Goal: Check status: Check status

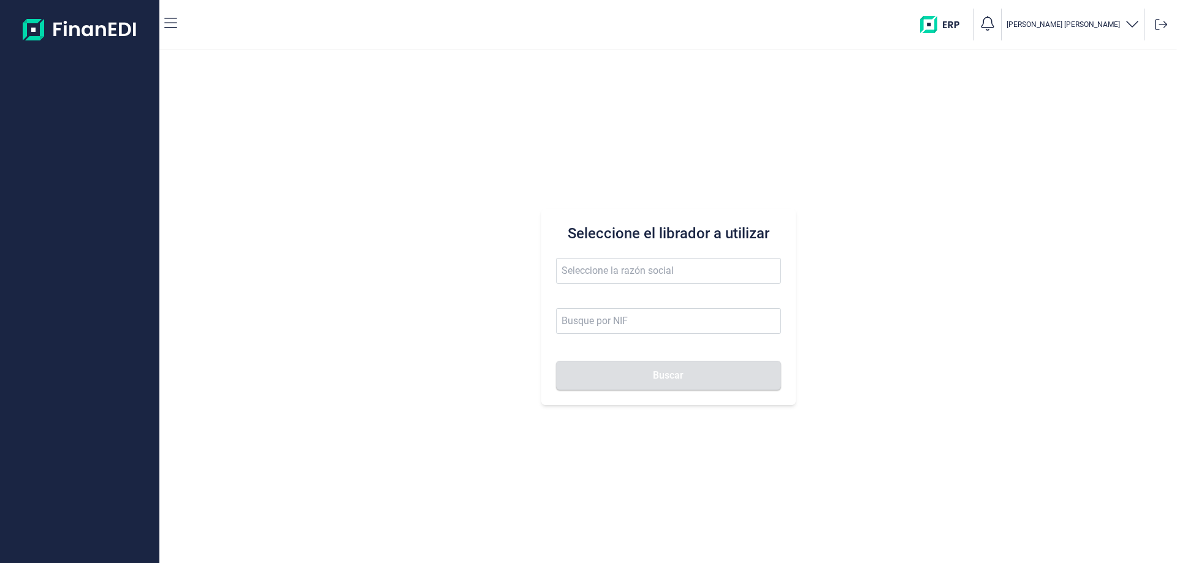
click at [692, 256] on div "Seleccione el librador a utilizar Buscar" at bounding box center [668, 307] width 254 height 196
click at [673, 287] on span at bounding box center [668, 277] width 225 height 38
click at [667, 270] on input "text" at bounding box center [668, 271] width 225 height 26
drag, startPoint x: 652, startPoint y: 293, endPoint x: 645, endPoint y: 300, distance: 9.5
click at [645, 300] on li "KRUSTAGROUP SA" at bounding box center [668, 301] width 225 height 25
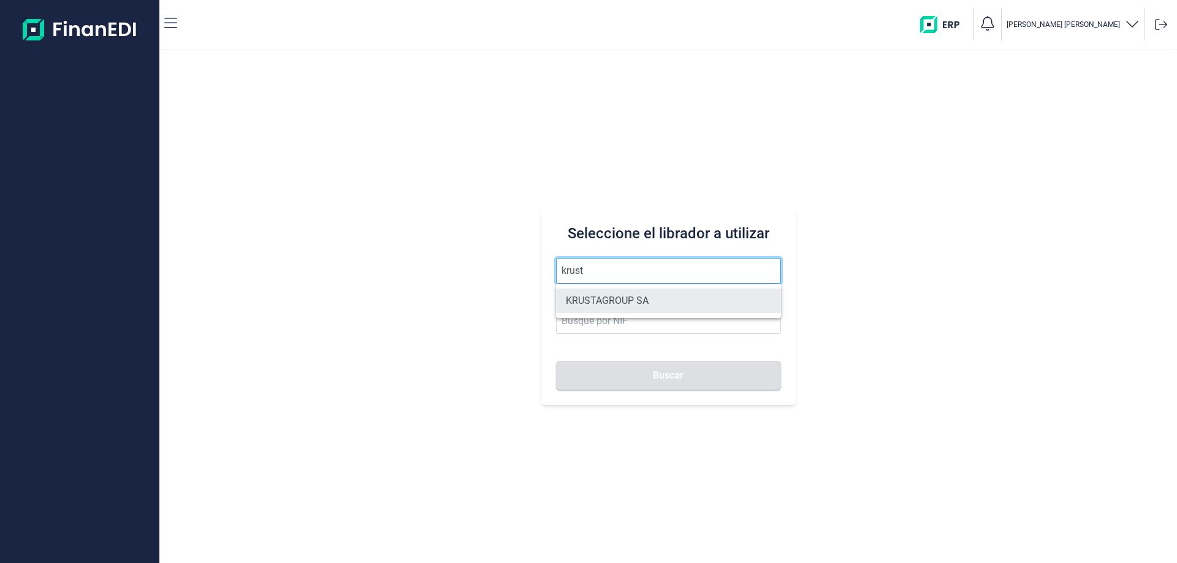
type input "KRUSTAGROUP SA"
type input "A21008560"
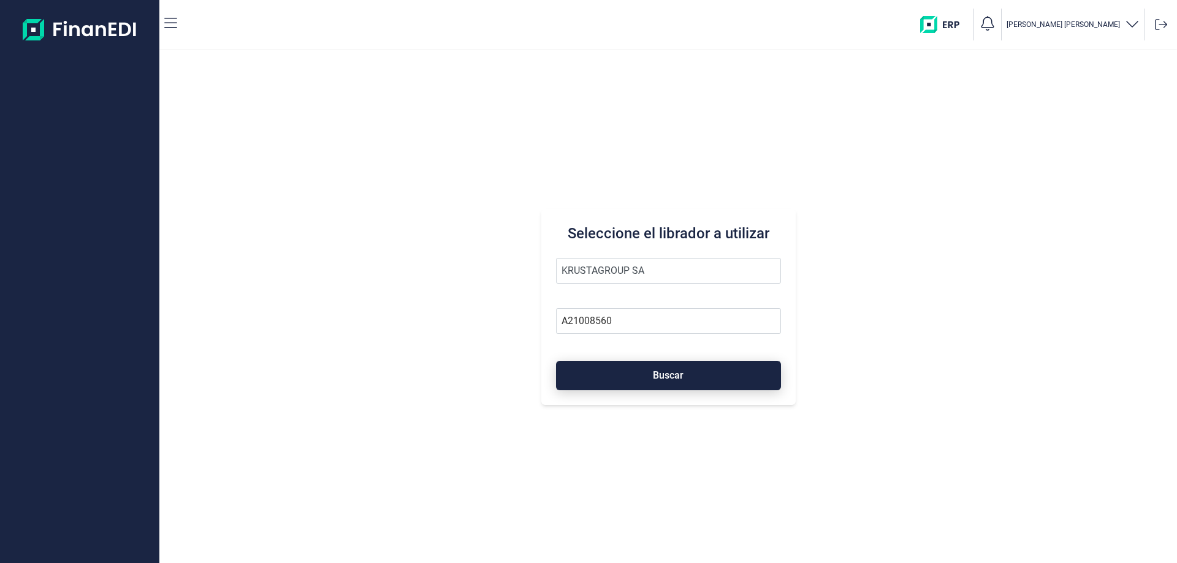
click at [659, 383] on button "Buscar" at bounding box center [668, 375] width 225 height 29
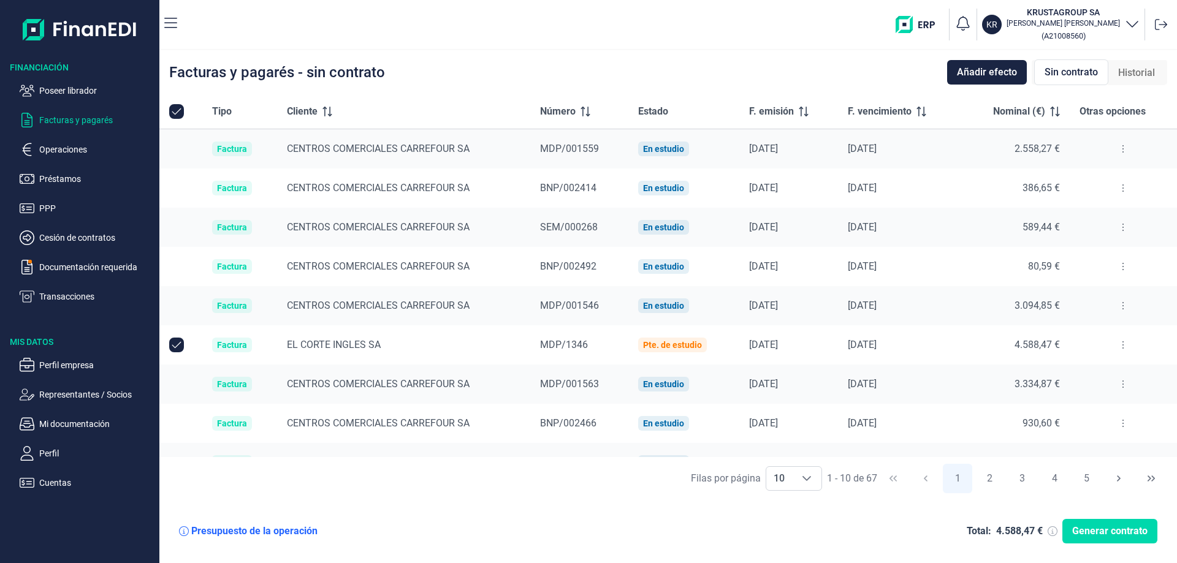
checkbox input "true"
click at [1116, 342] on button at bounding box center [1123, 345] width 22 height 20
click at [1060, 370] on span "Ver detalle de la factura" at bounding box center [1073, 376] width 89 height 12
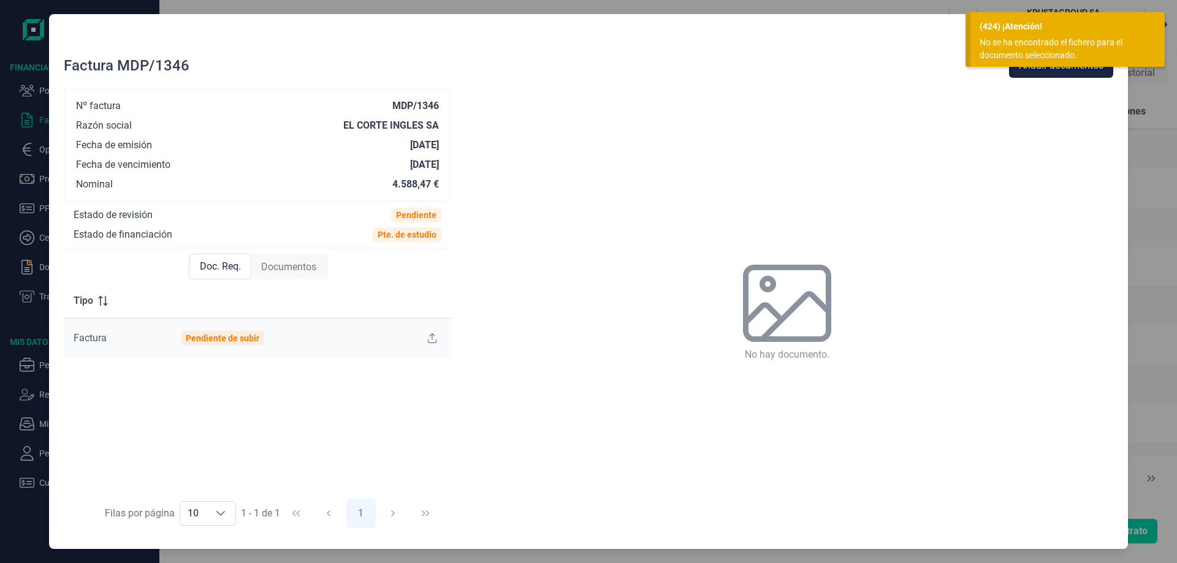
click at [1073, 45] on div "No se ha encontrado el fichero para el documento seleccionado." at bounding box center [1062, 49] width 167 height 26
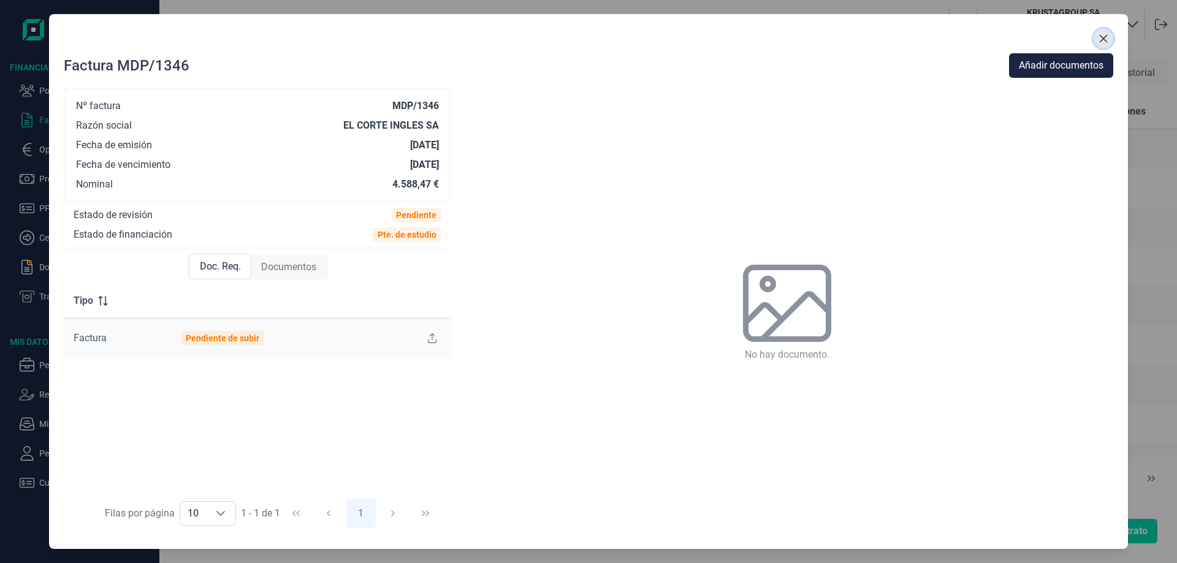
click at [1106, 40] on icon "Close" at bounding box center [1103, 39] width 8 height 8
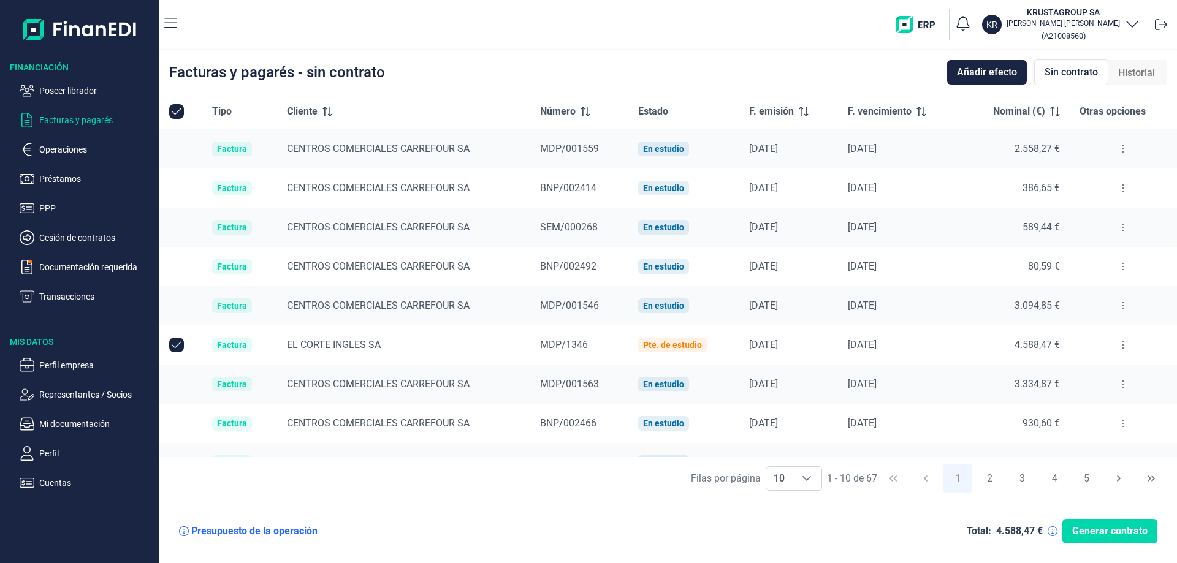
click at [1123, 306] on button at bounding box center [1123, 306] width 22 height 20
click at [1096, 339] on span "Ver detalle de la factura" at bounding box center [1073, 336] width 89 height 12
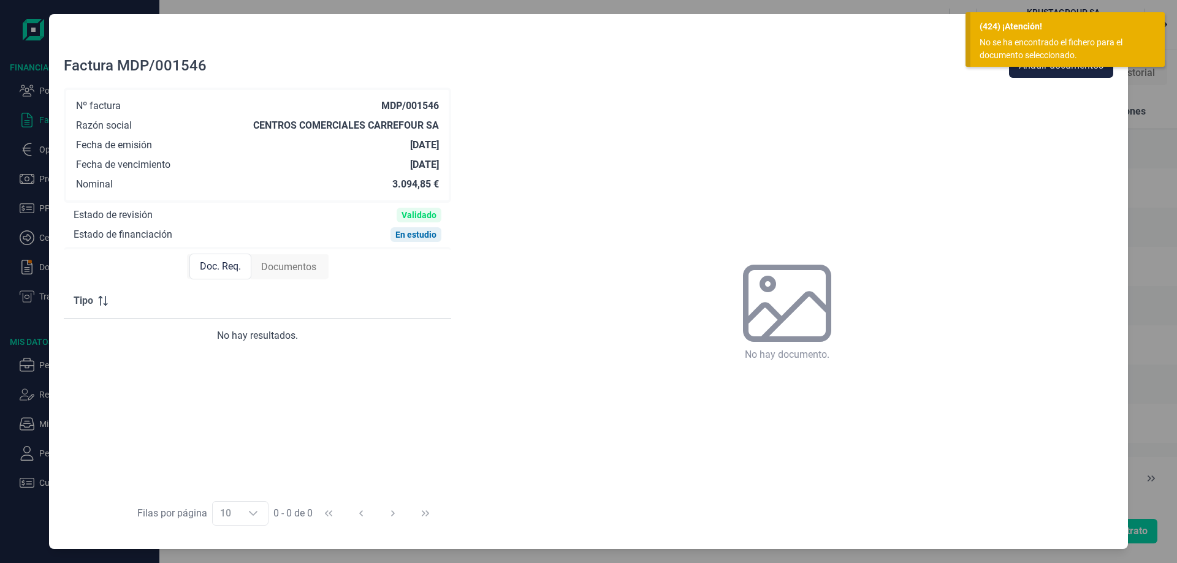
click at [1091, 43] on div "No se ha encontrado el fichero para el documento seleccionado." at bounding box center [1062, 49] width 167 height 26
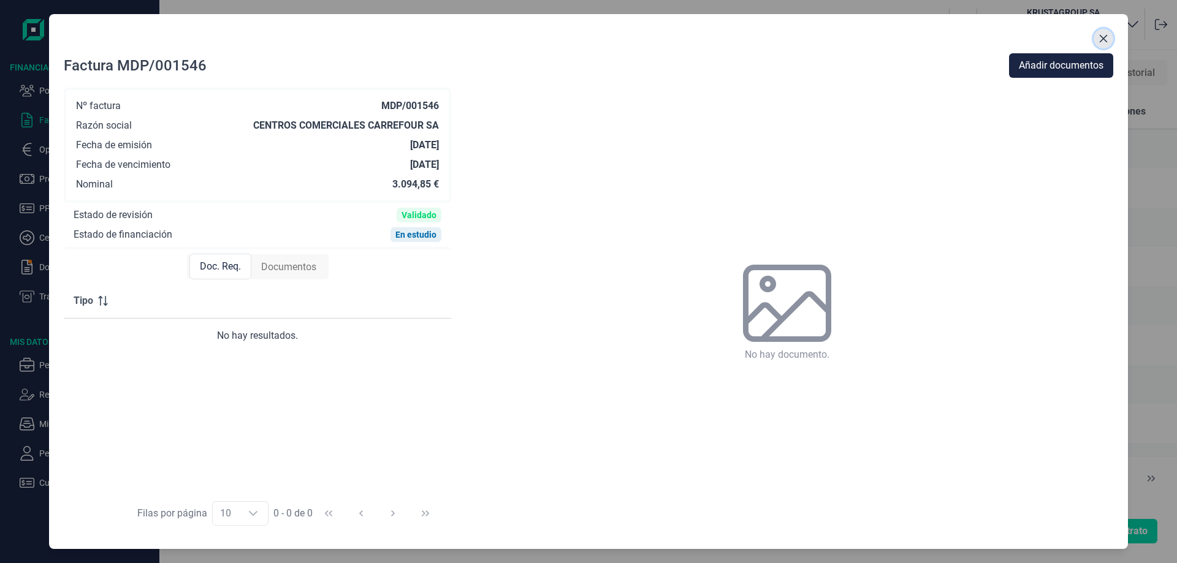
click at [1102, 34] on icon "Close" at bounding box center [1103, 39] width 10 height 10
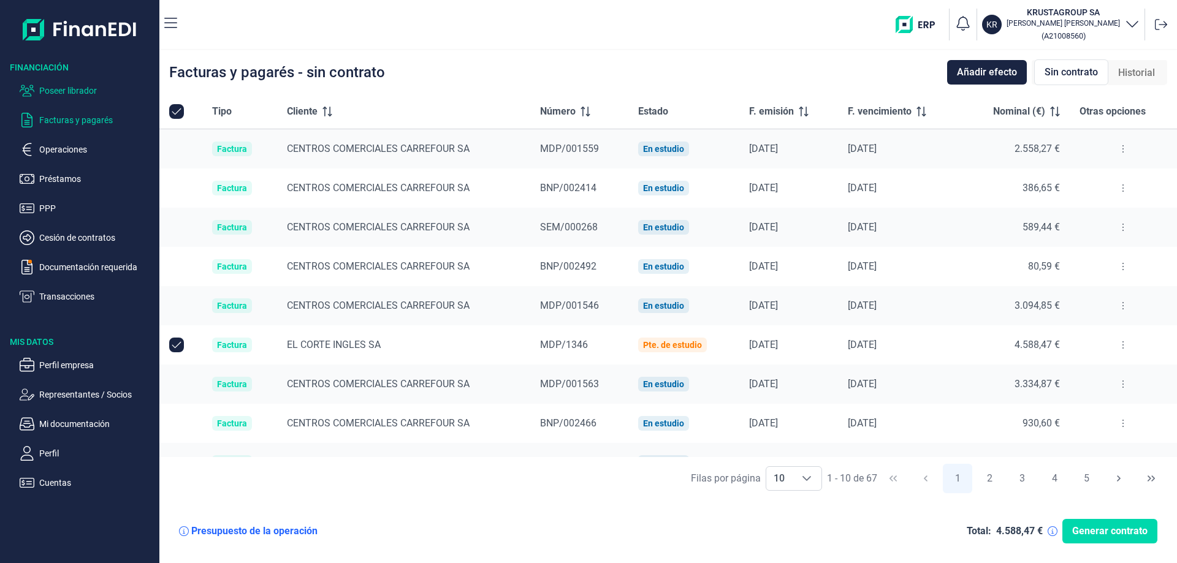
click at [45, 92] on p "Poseer librador" at bounding box center [96, 90] width 115 height 15
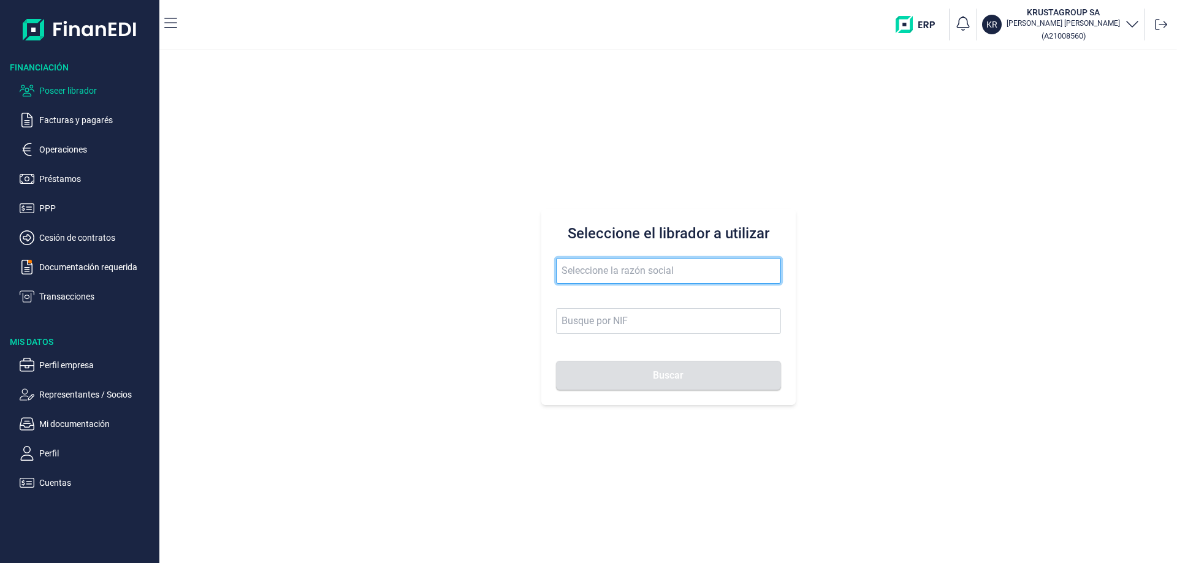
click at [583, 268] on input "text" at bounding box center [668, 271] width 225 height 26
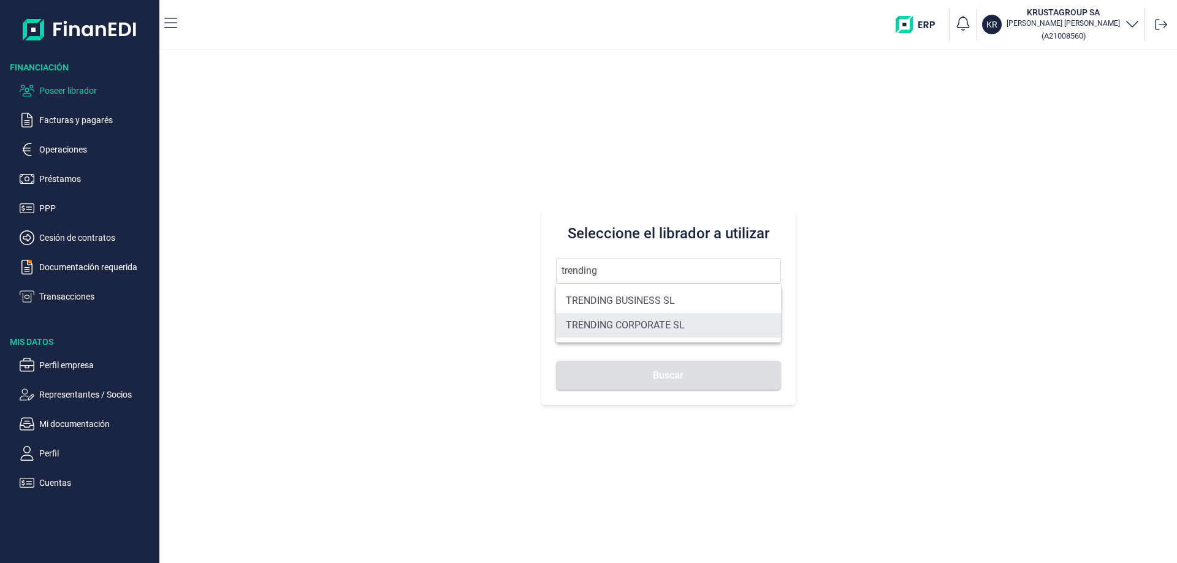
click at [639, 330] on li "TRENDING CORPORATE SL" at bounding box center [668, 325] width 225 height 25
type input "TRENDING CORPORATE SL"
type input "B90325440"
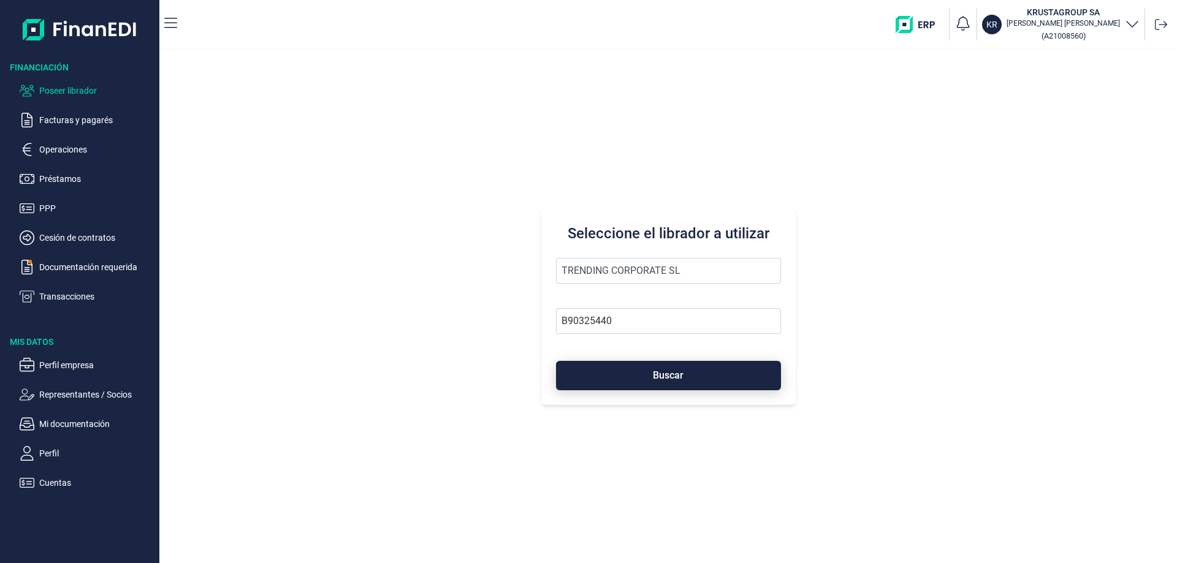
click at [657, 371] on span "Buscar" at bounding box center [668, 375] width 31 height 9
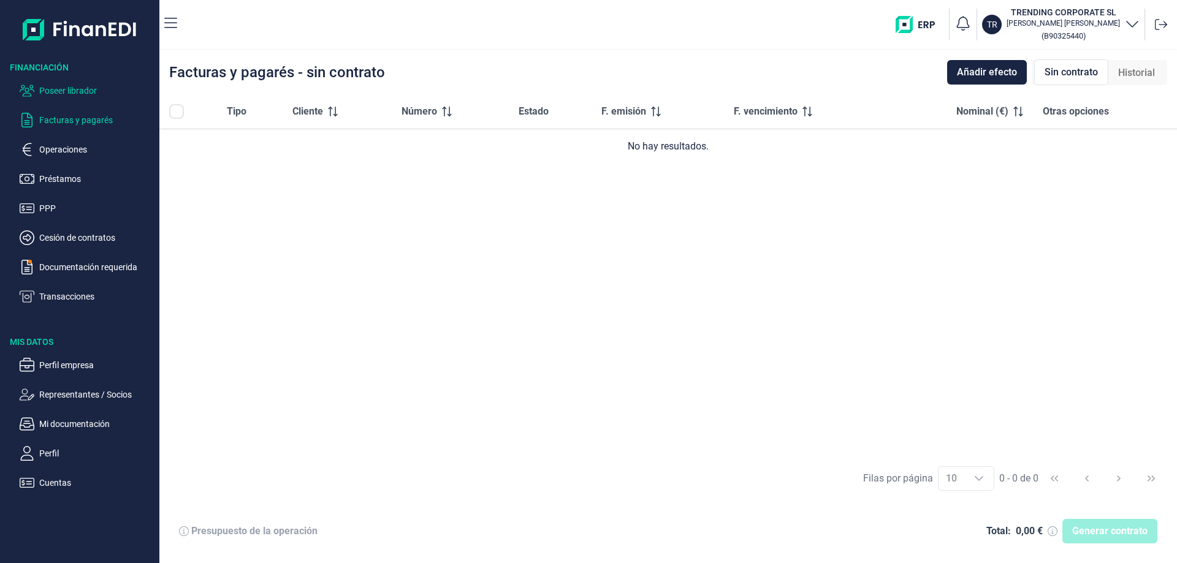
click at [76, 97] on p "Poseer librador" at bounding box center [96, 90] width 115 height 15
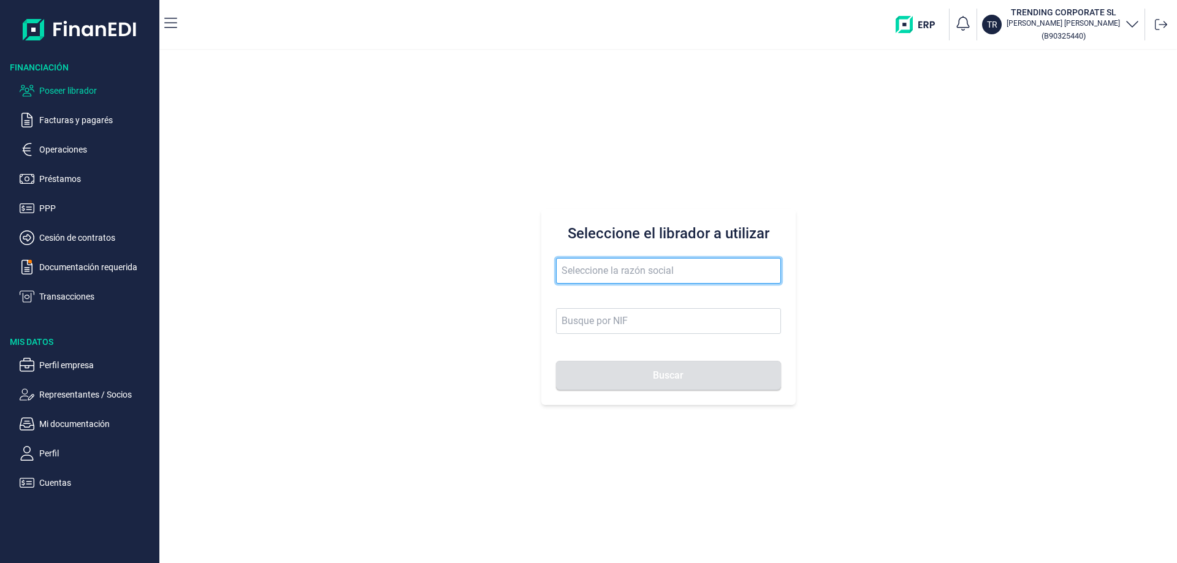
click at [610, 271] on input "text" at bounding box center [668, 271] width 225 height 26
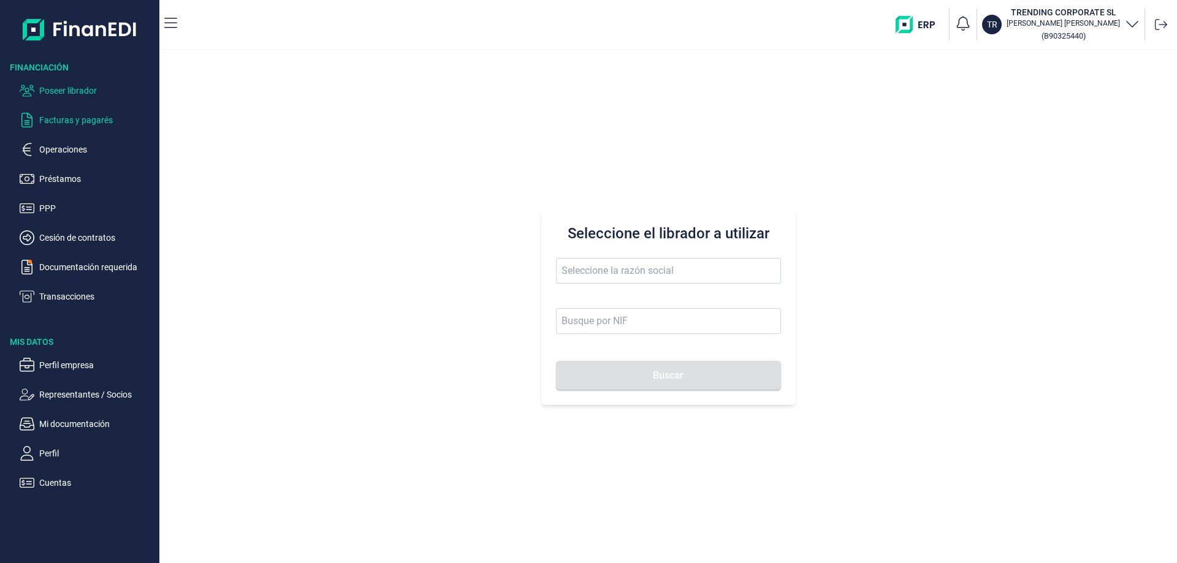
click at [100, 118] on p "Facturas y pagarés" at bounding box center [96, 120] width 115 height 15
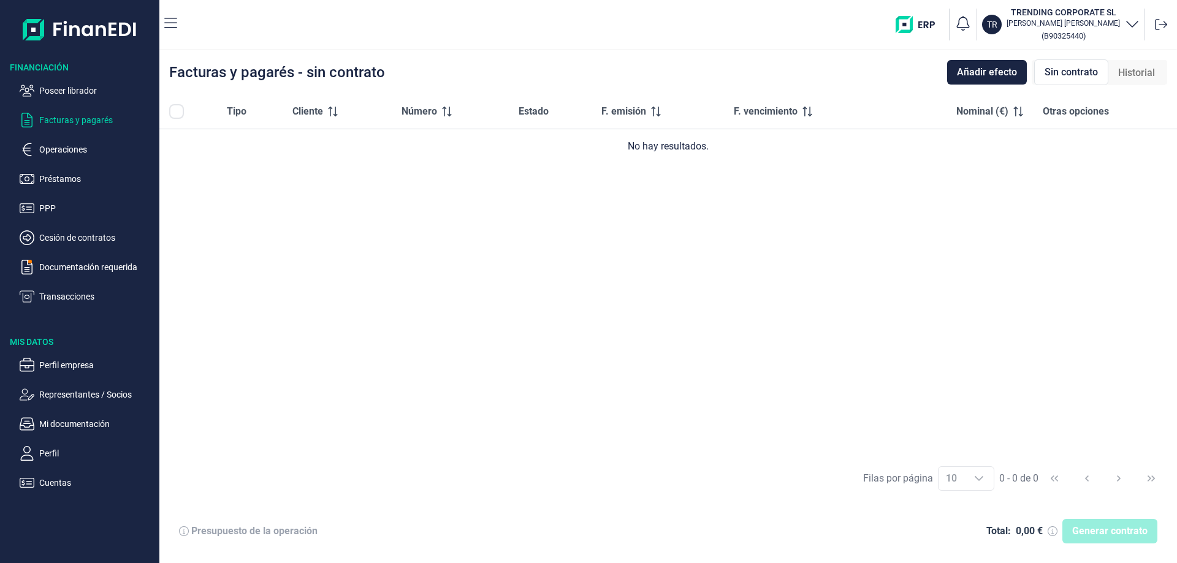
click at [1141, 64] on div "Historial" at bounding box center [1136, 73] width 56 height 25
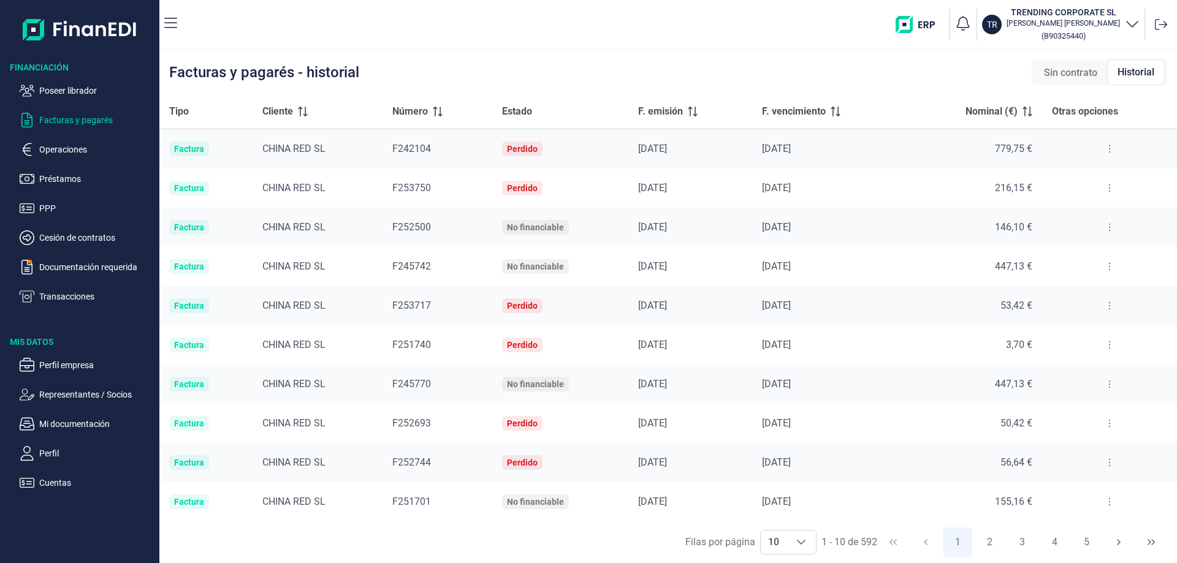
click at [1106, 151] on button at bounding box center [1109, 149] width 22 height 20
click at [1075, 173] on span "Ver detalle de la factura" at bounding box center [1059, 179] width 89 height 12
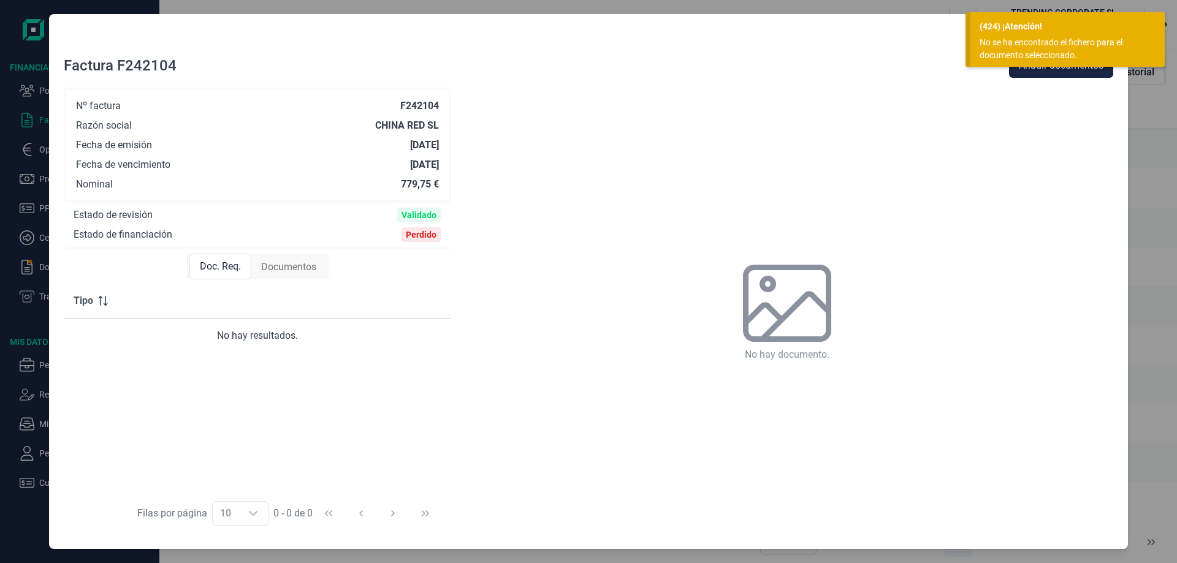
click at [1003, 34] on div "(424) ¡Atención! No se ha encontrado el fichero para el documento seleccionado." at bounding box center [1067, 39] width 194 height 55
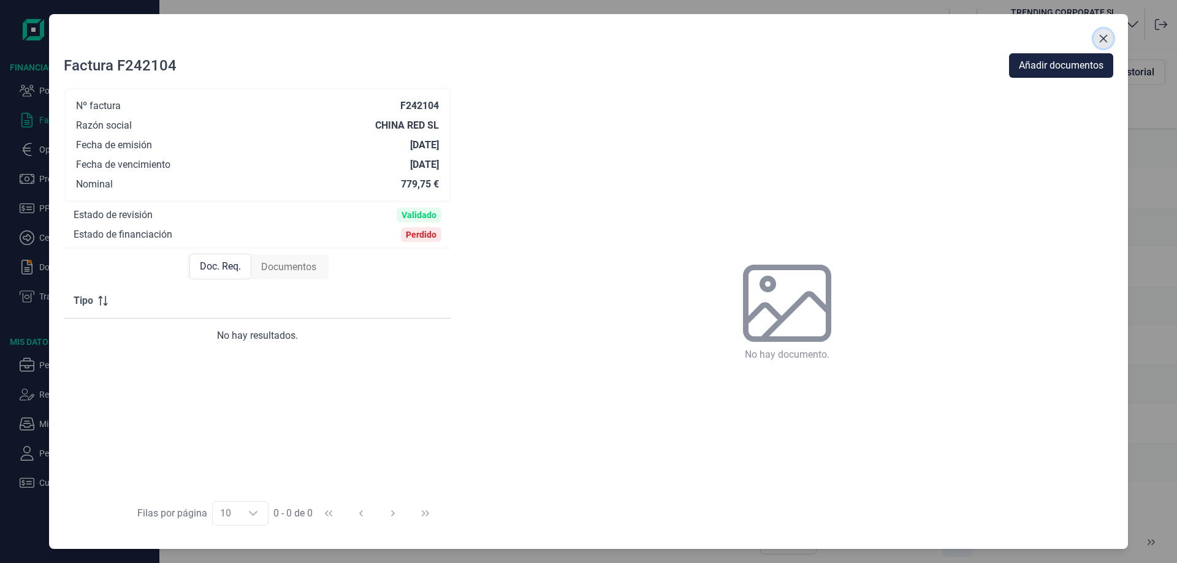
click at [1105, 37] on icon "Close" at bounding box center [1103, 39] width 8 height 8
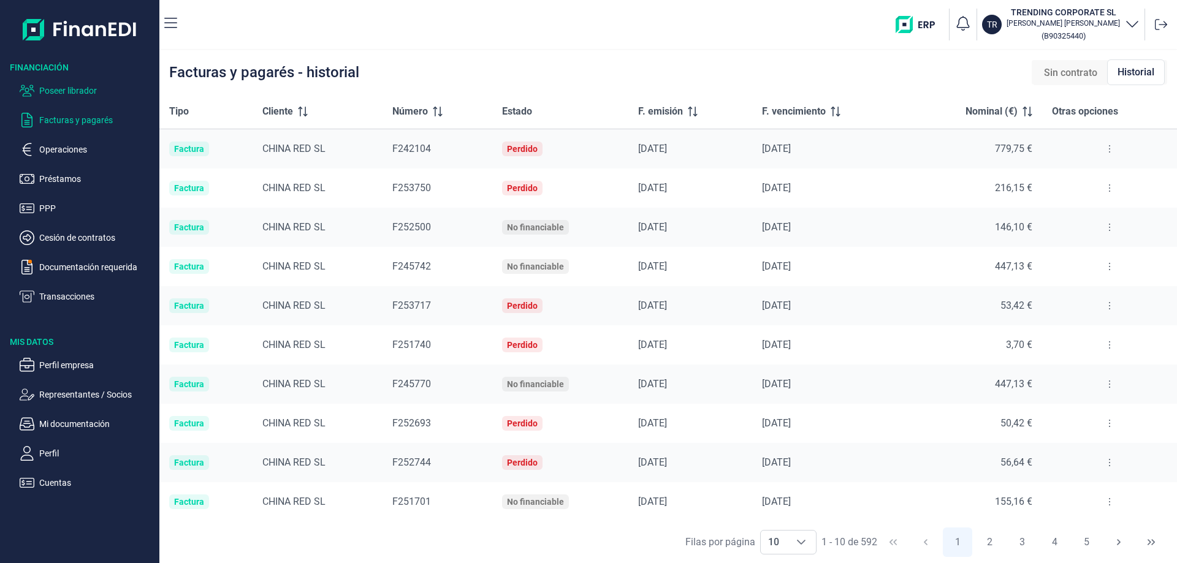
click at [74, 94] on p "Poseer librador" at bounding box center [96, 90] width 115 height 15
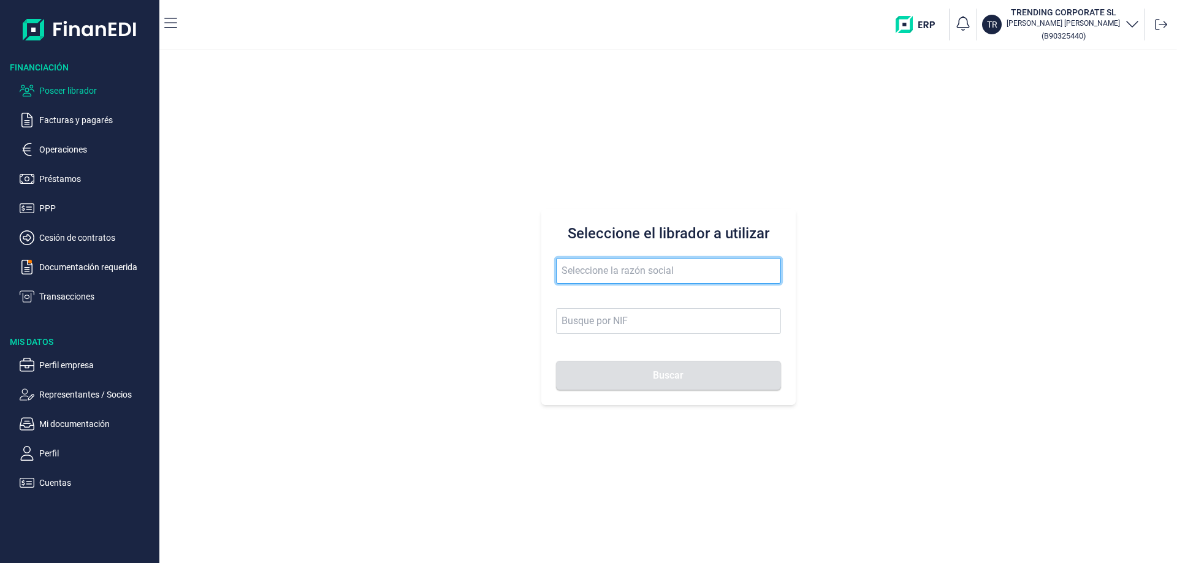
click at [606, 272] on input "text" at bounding box center [668, 271] width 225 height 26
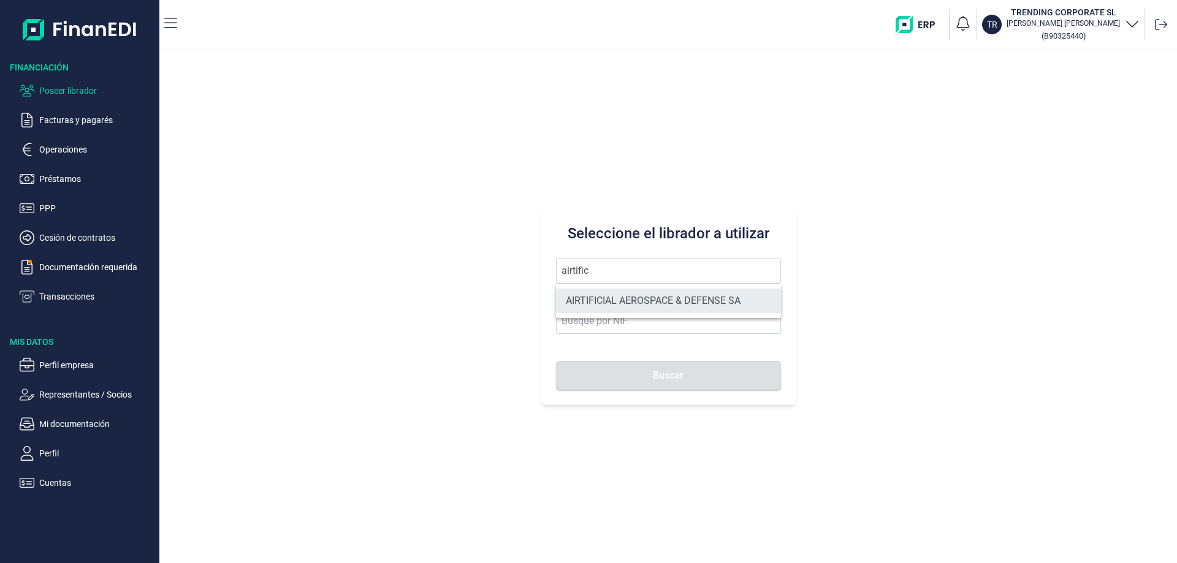
click at [596, 304] on li "AIRTIFICIAL AEROSPACE & DEFENSE SA" at bounding box center [668, 301] width 225 height 25
type input "AIRTIFICIAL AEROSPACE & DEFENSE SA"
type input "A72309149"
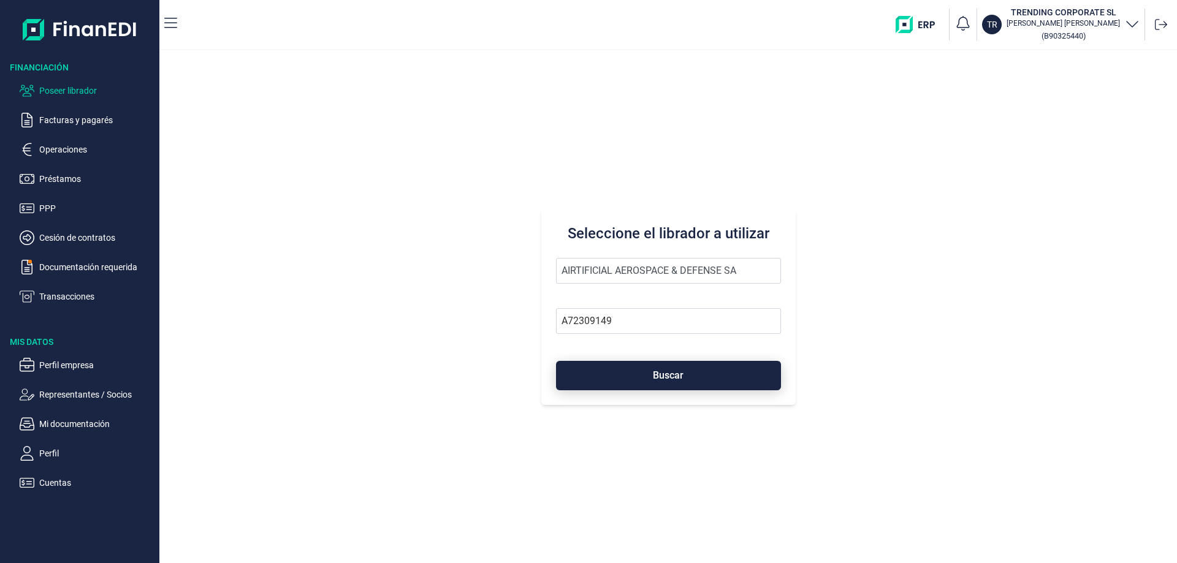
click at [628, 385] on button "Buscar" at bounding box center [668, 375] width 225 height 29
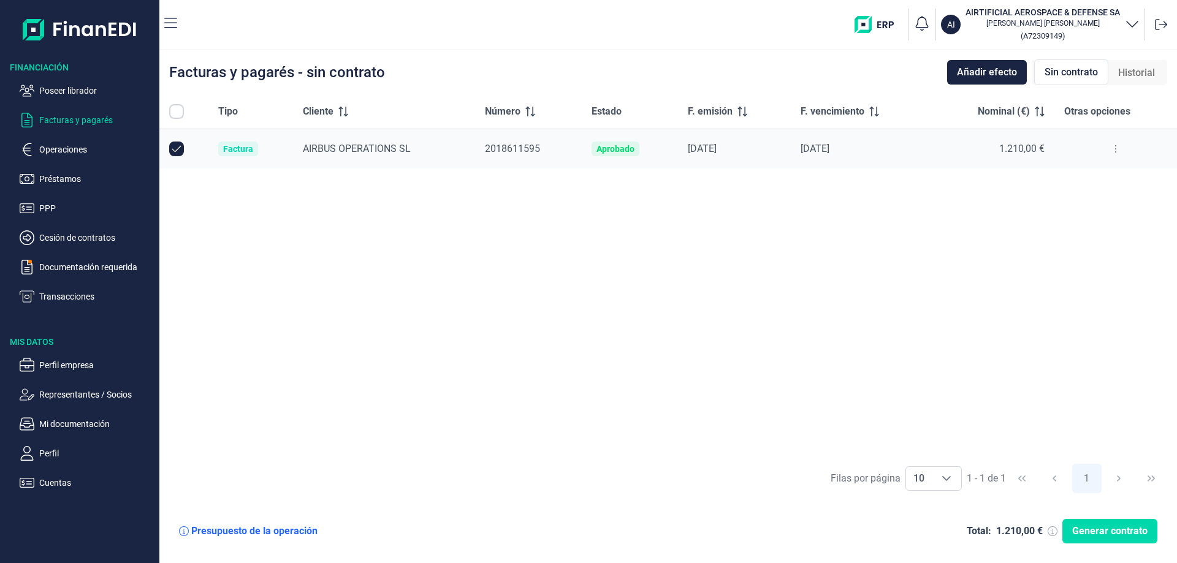
checkbox input "true"
click at [1118, 151] on button at bounding box center [1115, 149] width 22 height 20
click at [1093, 177] on span "Ver detalle de la factura" at bounding box center [1070, 179] width 89 height 12
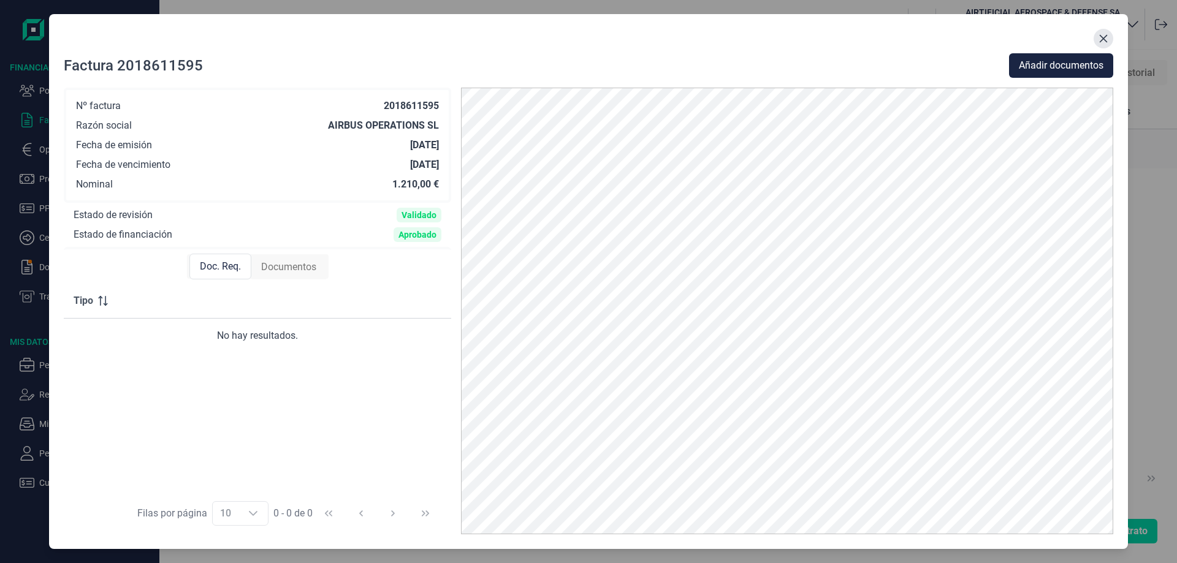
click at [1099, 37] on icon "Close" at bounding box center [1103, 39] width 10 height 10
